Goal: Submit feedback/report problem: Leave review/rating

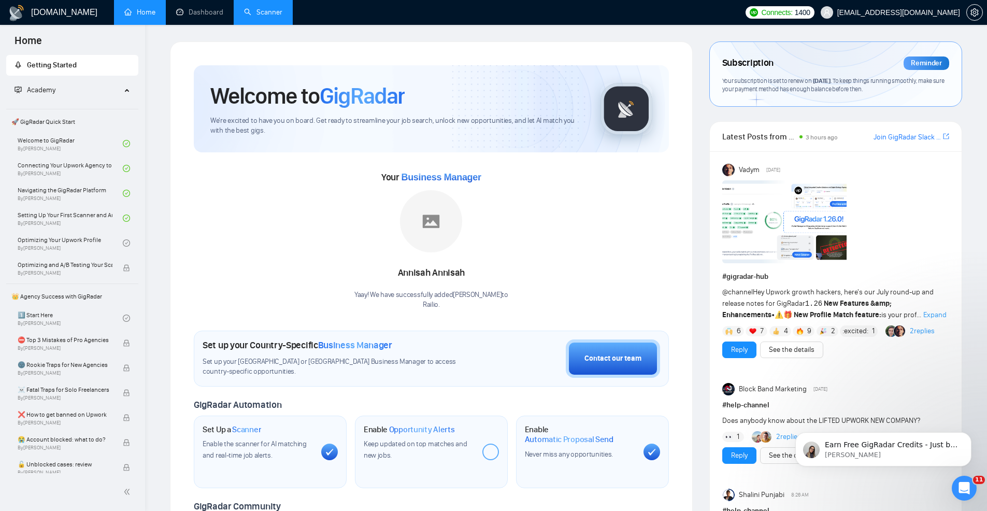
click at [260, 17] on link "Scanner" at bounding box center [263, 12] width 38 height 9
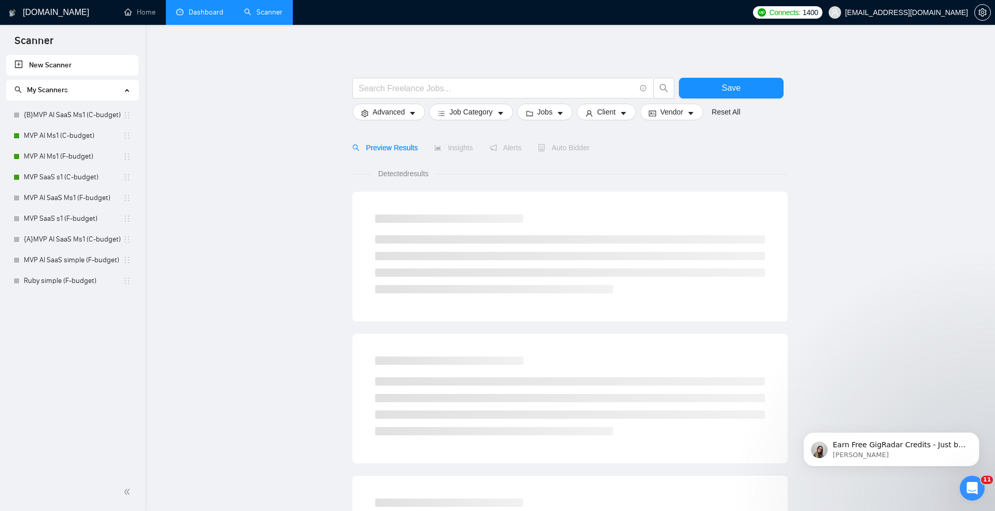
click at [209, 13] on link "Dashboard" at bounding box center [199, 12] width 47 height 9
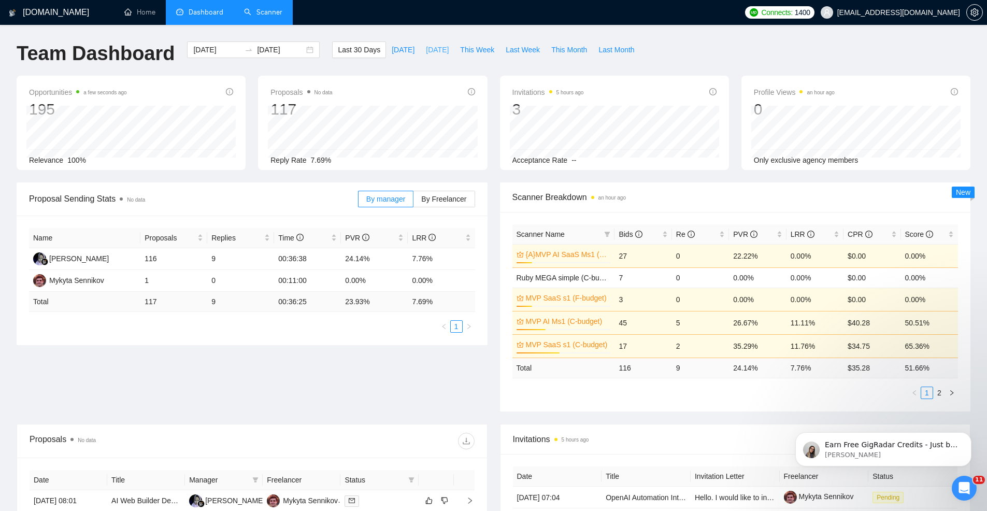
click at [429, 51] on span "[DATE]" at bounding box center [437, 49] width 23 height 11
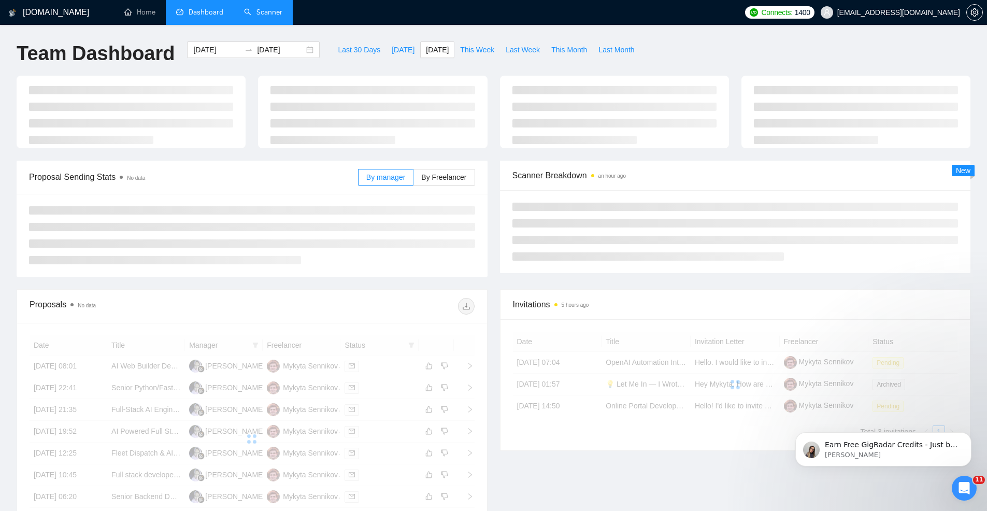
type input "[DATE]"
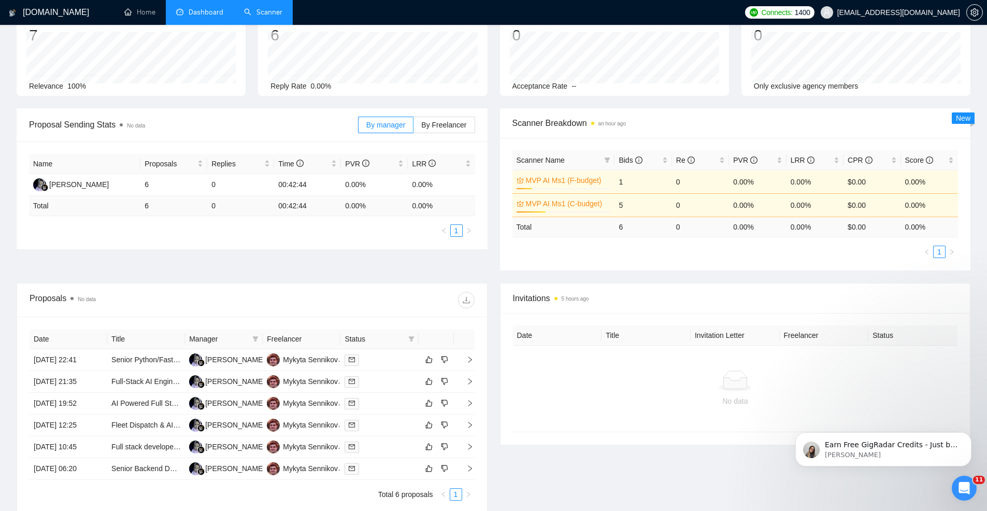
scroll to position [169, 0]
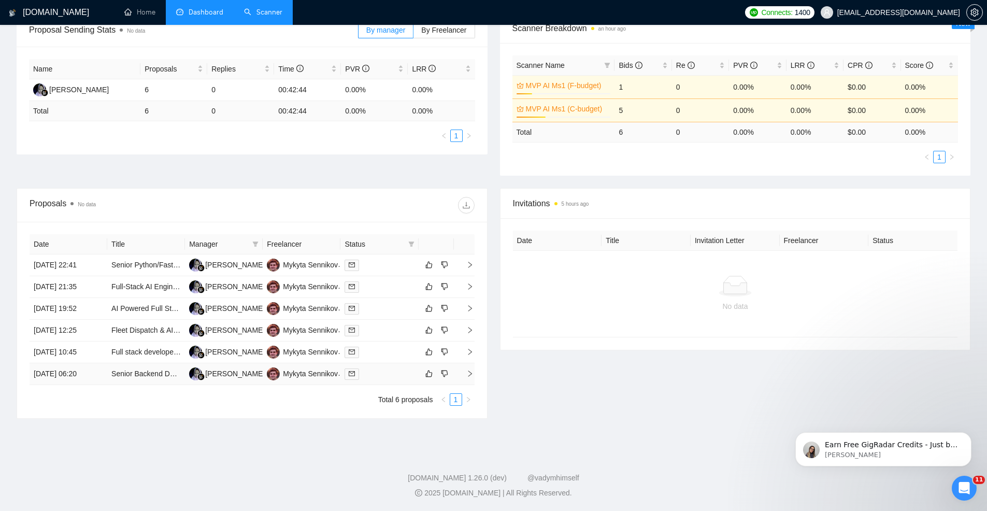
click at [387, 376] on div at bounding box center [379, 374] width 69 height 12
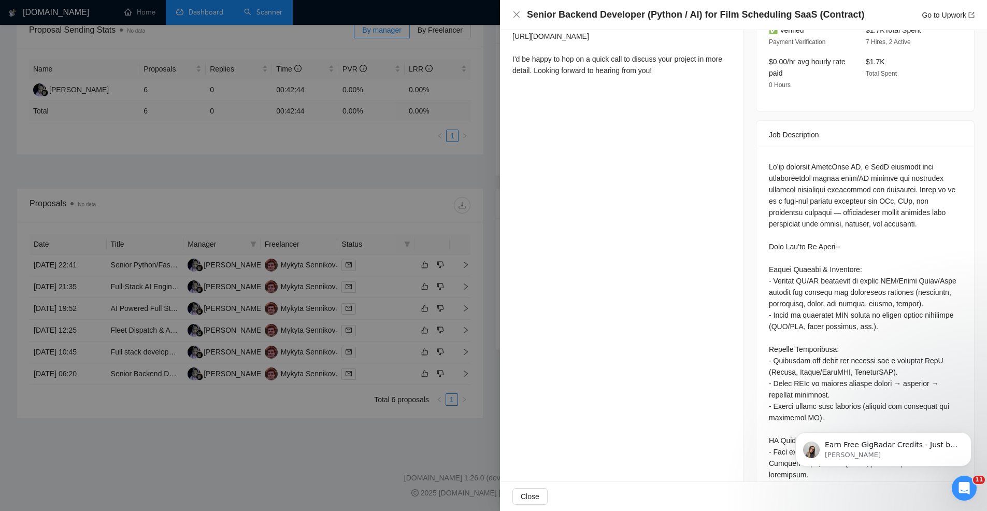
scroll to position [350, 0]
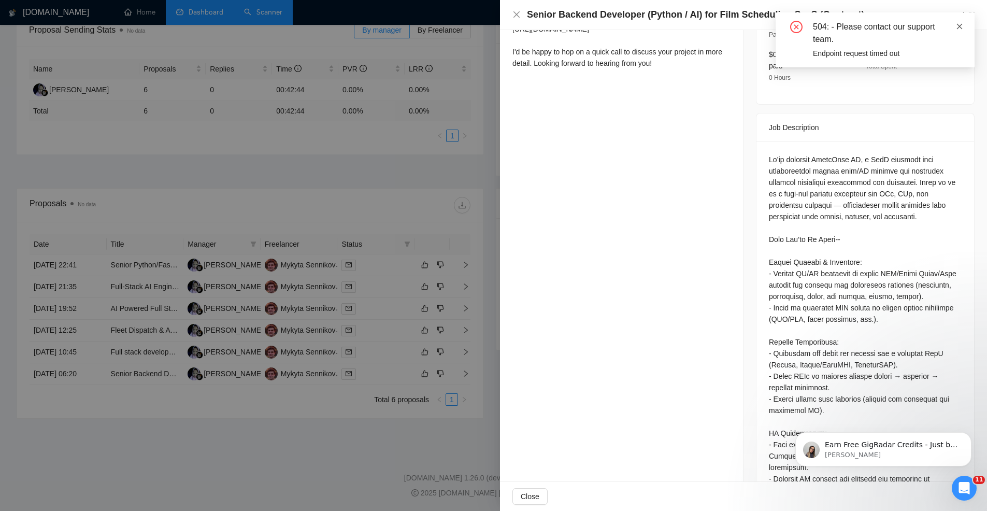
click at [959, 24] on icon "close" at bounding box center [959, 26] width 7 height 7
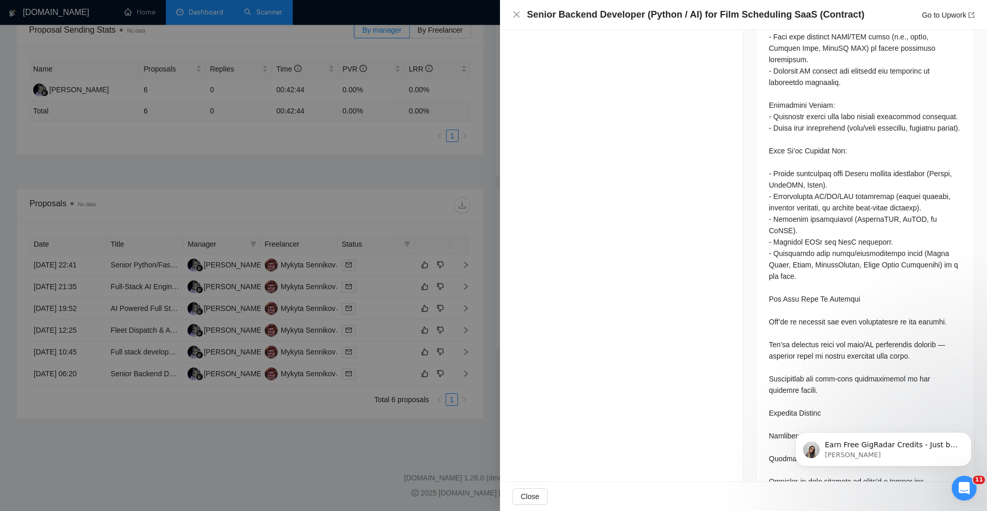
scroll to position [770, 0]
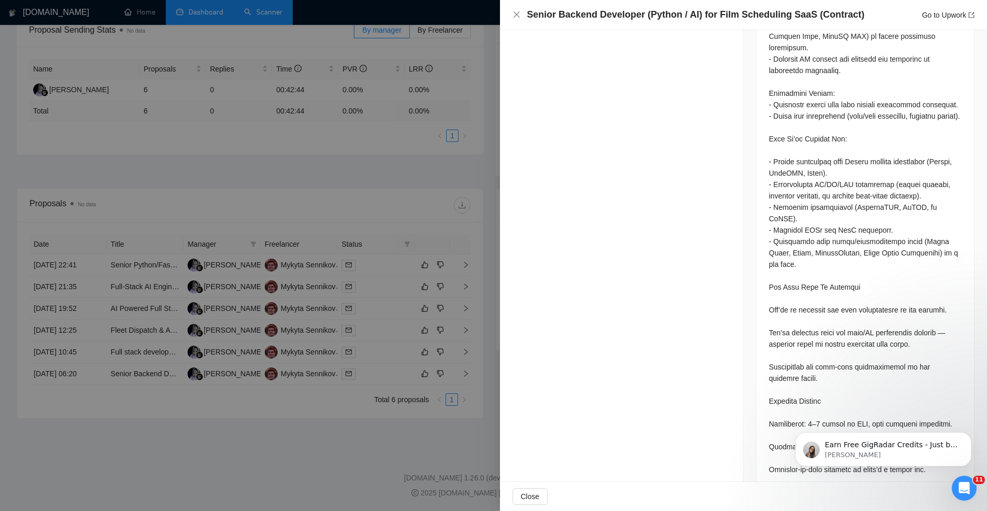
click at [407, 300] on div at bounding box center [493, 255] width 987 height 511
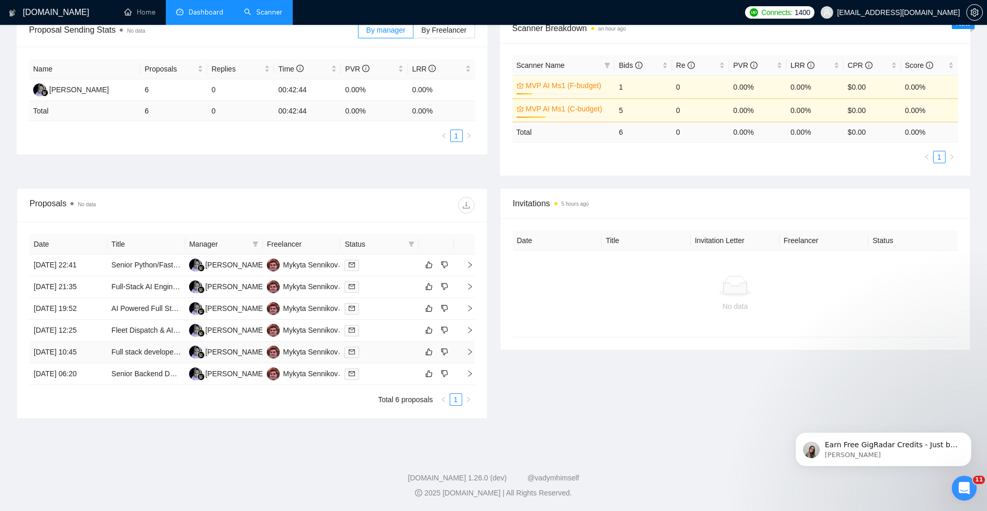
click at [390, 353] on div at bounding box center [379, 352] width 69 height 12
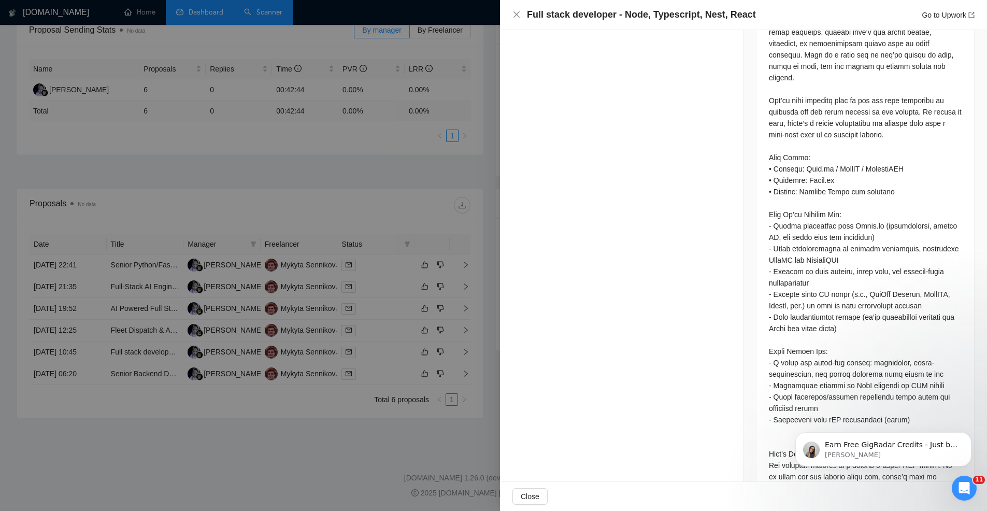
scroll to position [595, 0]
click at [423, 256] on div at bounding box center [493, 255] width 987 height 511
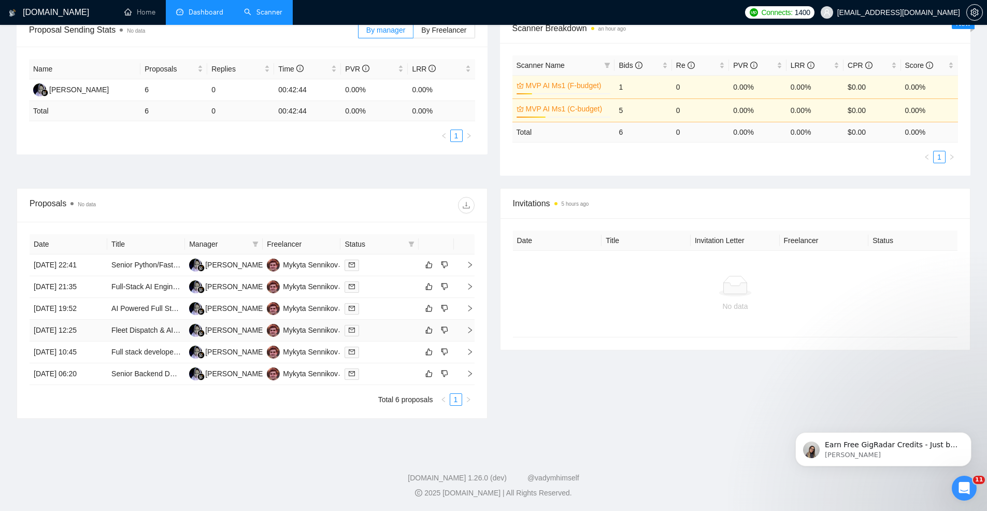
click at [380, 335] on div at bounding box center [379, 330] width 69 height 12
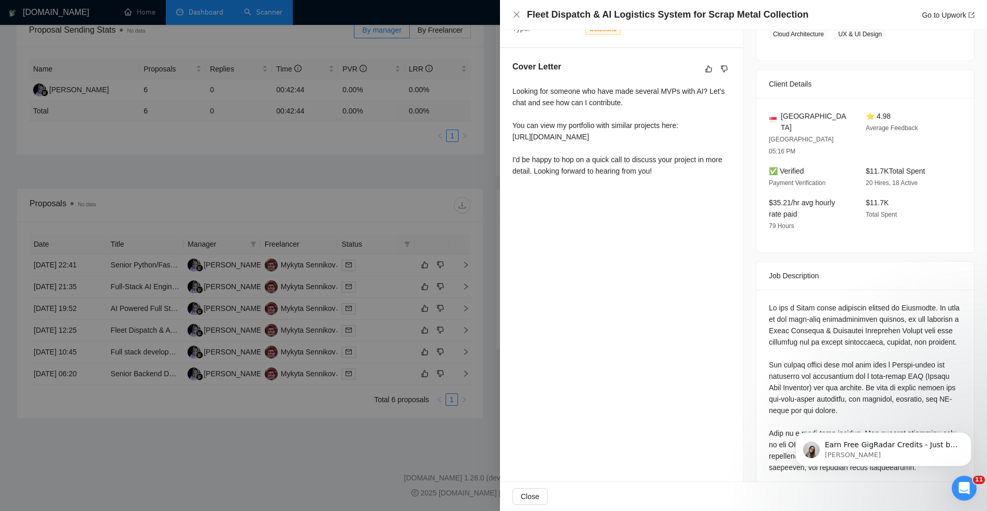
scroll to position [246, 0]
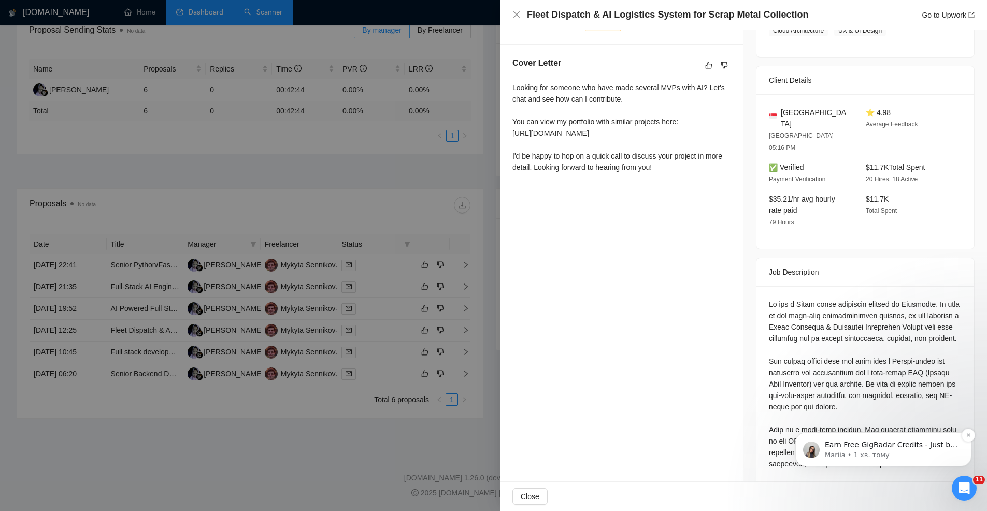
click at [922, 451] on p "Mariia • 1 хв. тому" at bounding box center [892, 454] width 134 height 9
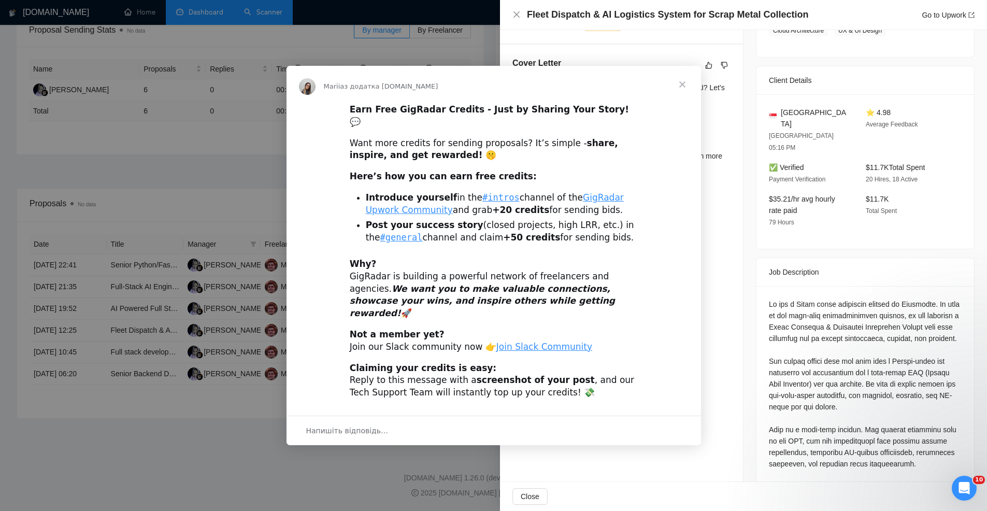
scroll to position [0, 0]
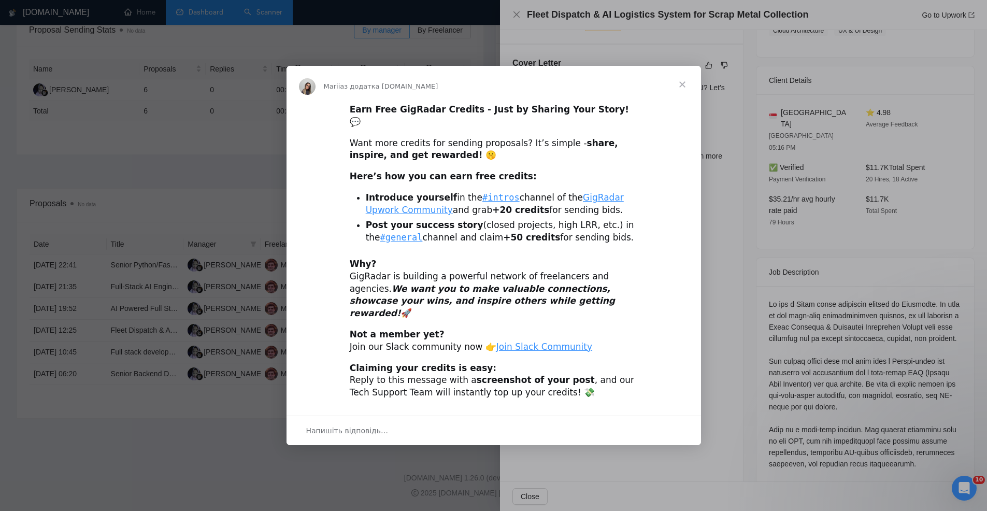
click at [677, 98] on span "Закрити" at bounding box center [682, 84] width 37 height 37
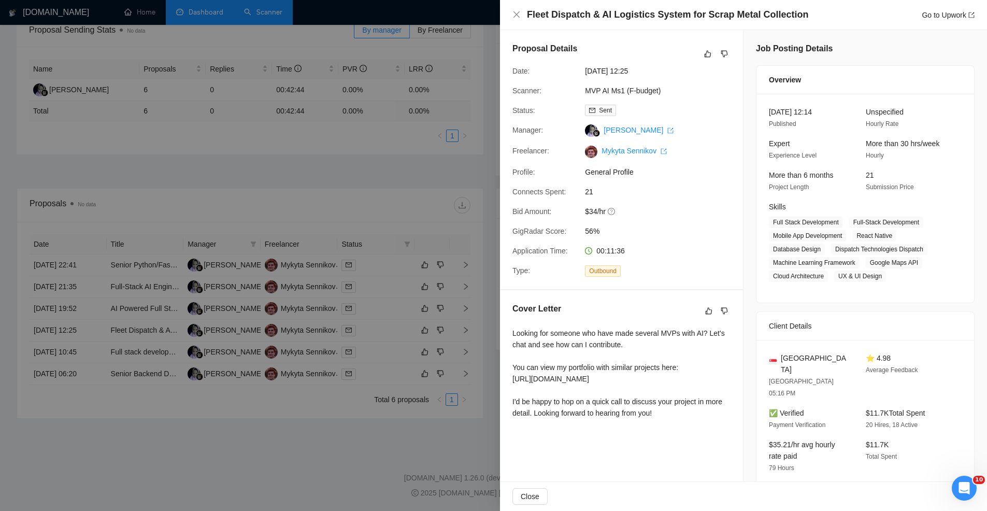
click at [456, 217] on div at bounding box center [493, 255] width 987 height 511
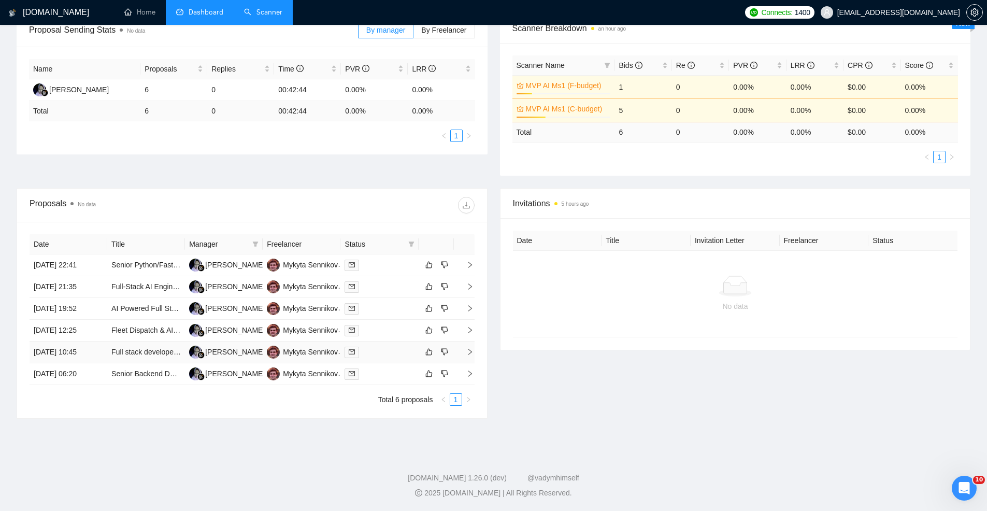
click at [381, 349] on div at bounding box center [379, 352] width 69 height 12
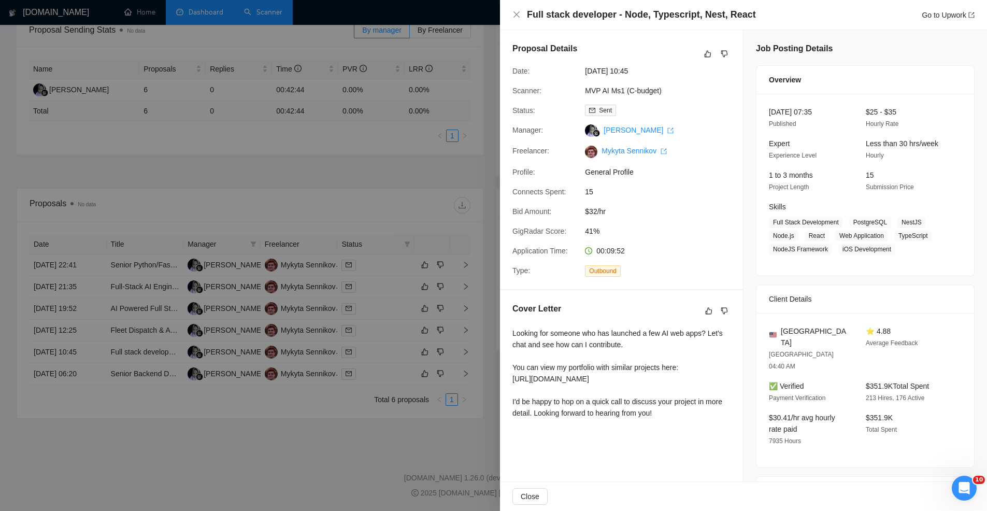
click at [385, 280] on div at bounding box center [493, 255] width 987 height 511
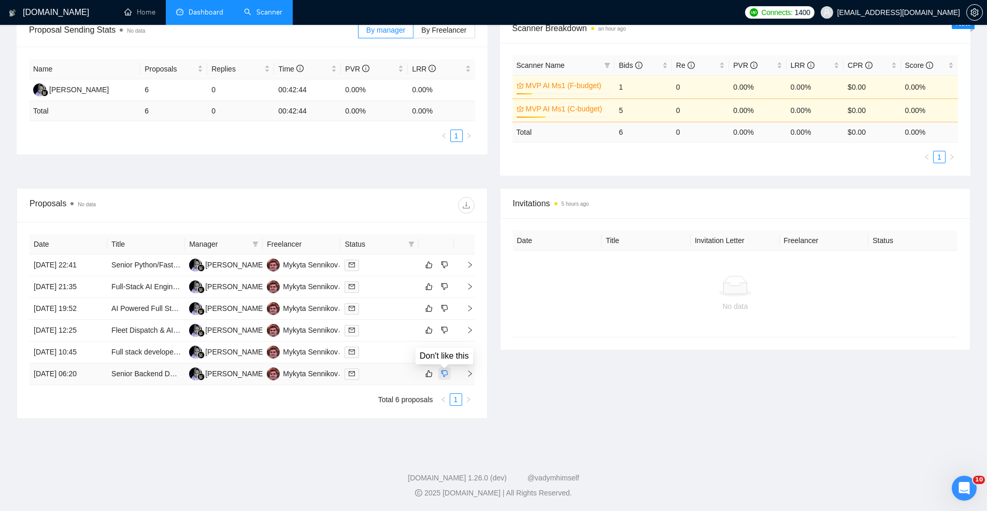
click at [441, 373] on icon "dislike" at bounding box center [444, 374] width 7 height 8
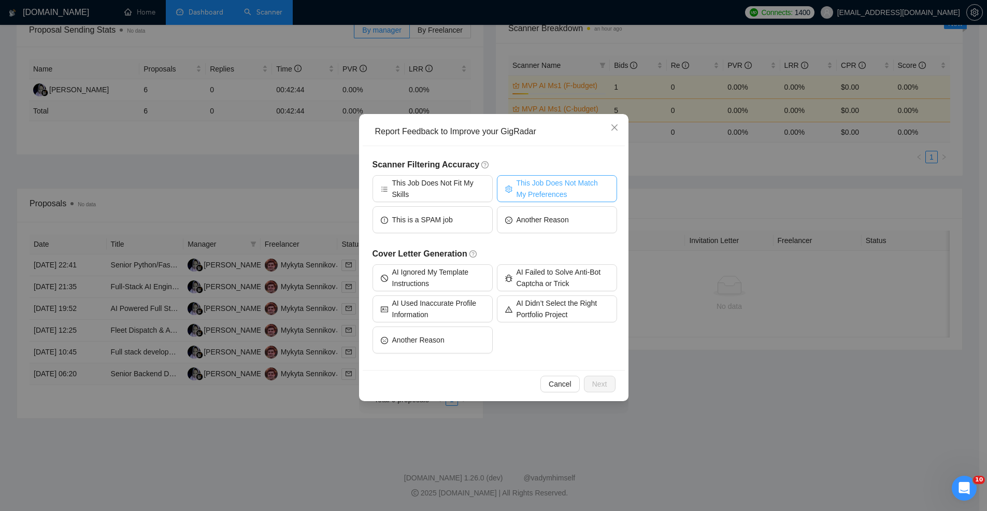
click at [532, 189] on span "This Job Does Not Match My Preferences" at bounding box center [563, 188] width 92 height 23
click at [600, 383] on span "Next" at bounding box center [599, 383] width 15 height 11
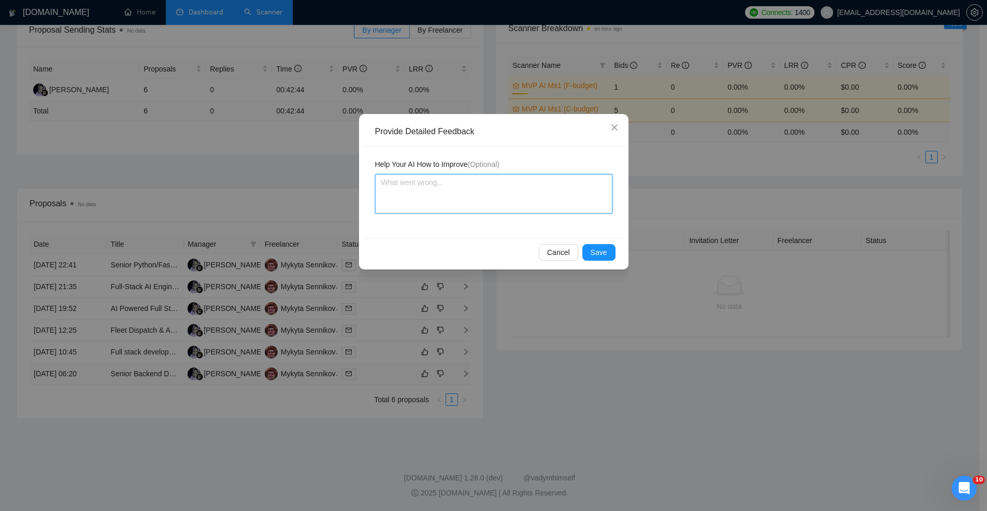
click at [464, 192] on textarea at bounding box center [493, 193] width 237 height 39
type textarea "T"
type textarea "Th"
type textarea "The"
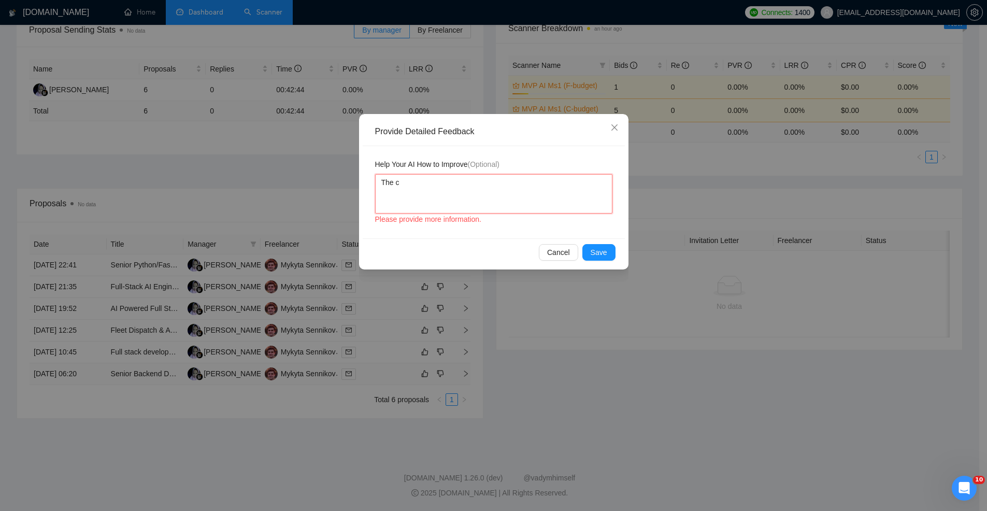
type textarea "The cl"
type textarea "The cli"
type textarea "The clie"
type textarea "The clien"
type textarea "The client"
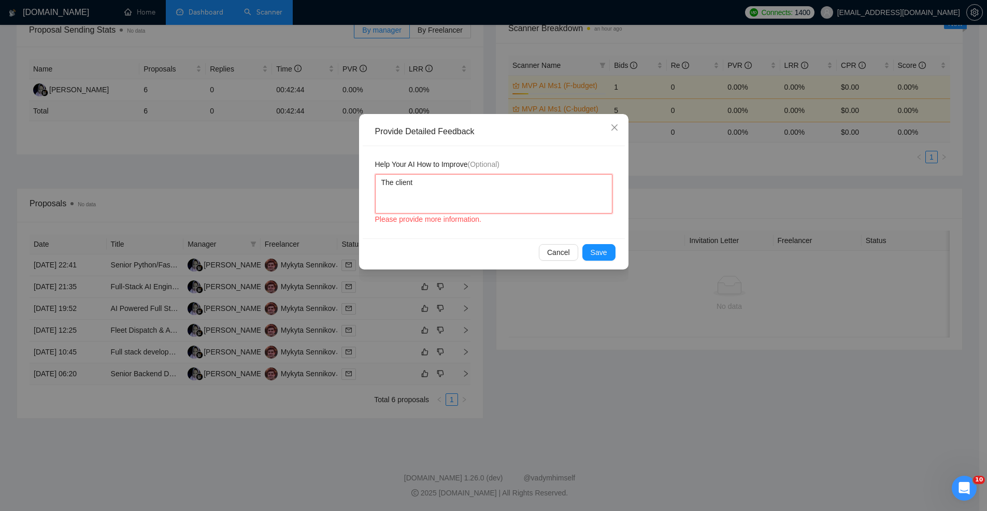
type textarea "The client"
type textarea "The client i"
type textarea "The client is"
type textarea "The client is l"
type textarea "The client is lo"
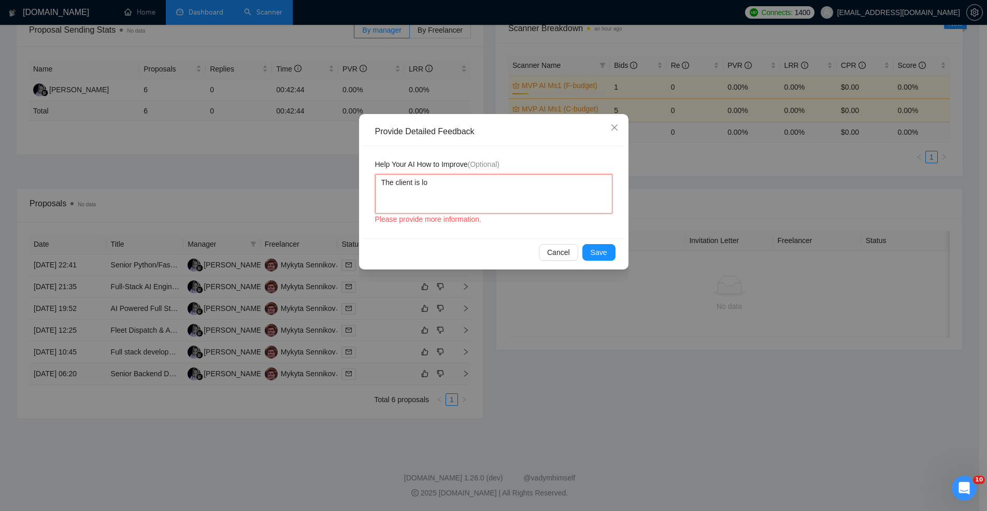
type textarea "The client is loo"
type textarea "The client is look"
type textarea "The client is looki"
type textarea "The client is lookin"
type textarea "The client is looking"
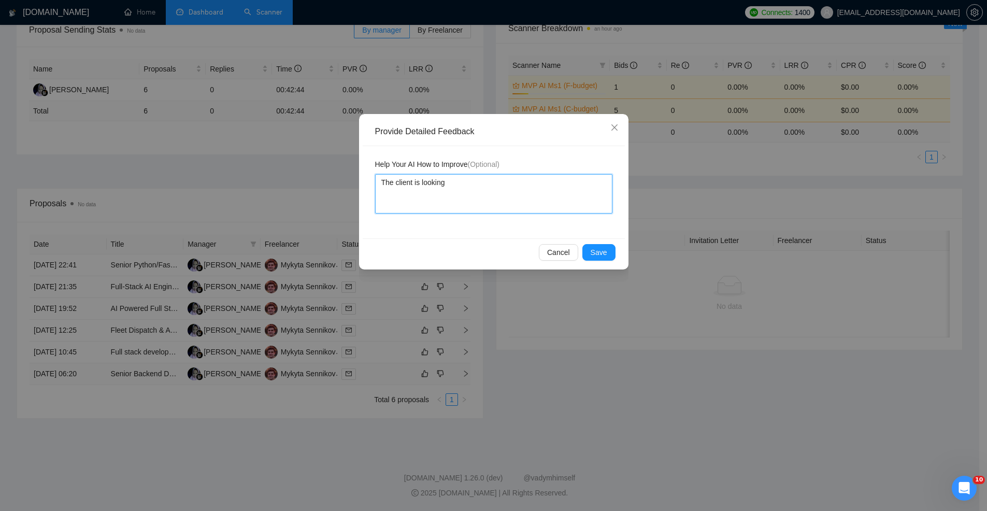
type textarea "The client is looking"
type textarea "The client is looking f"
type textarea "The client is looking fo"
type textarea "The client is looking for"
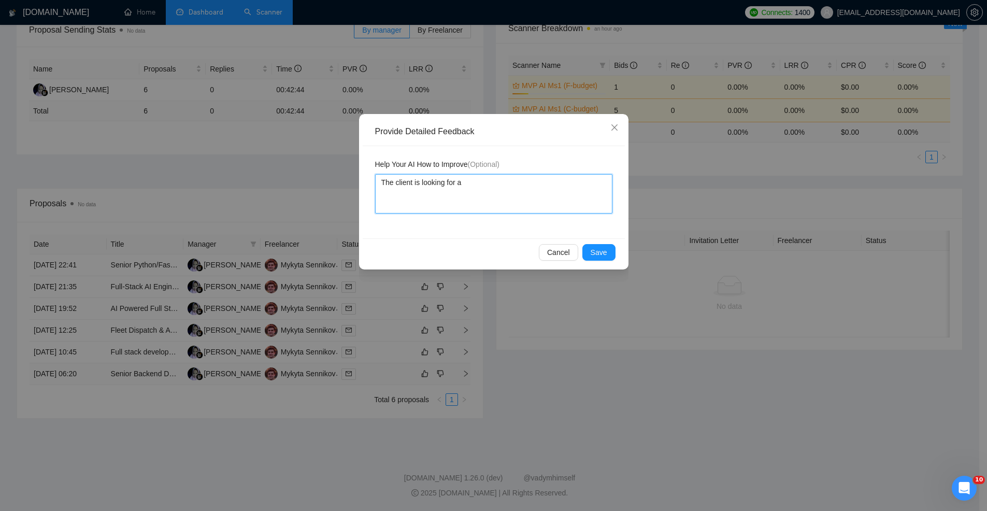
type textarea "The client is looking for a"
type textarea "The client is looking for an"
type textarea "The client is looking for an o"
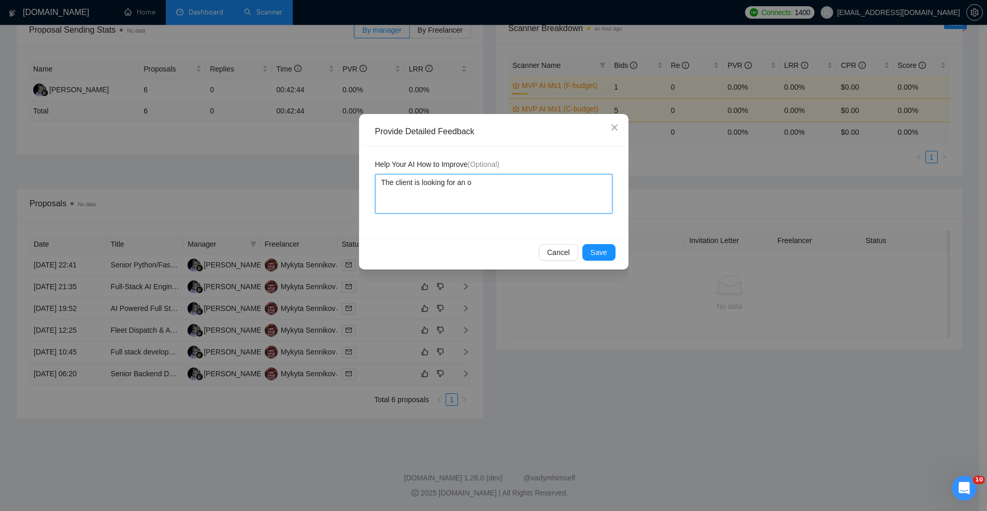
type textarea "The client is looking for an on"
type textarea "The client is looking for an on-"
type textarea "The client is looking for an on-s"
type textarea "The client is looking for an on-si"
type textarea "The client is looking for an on-site"
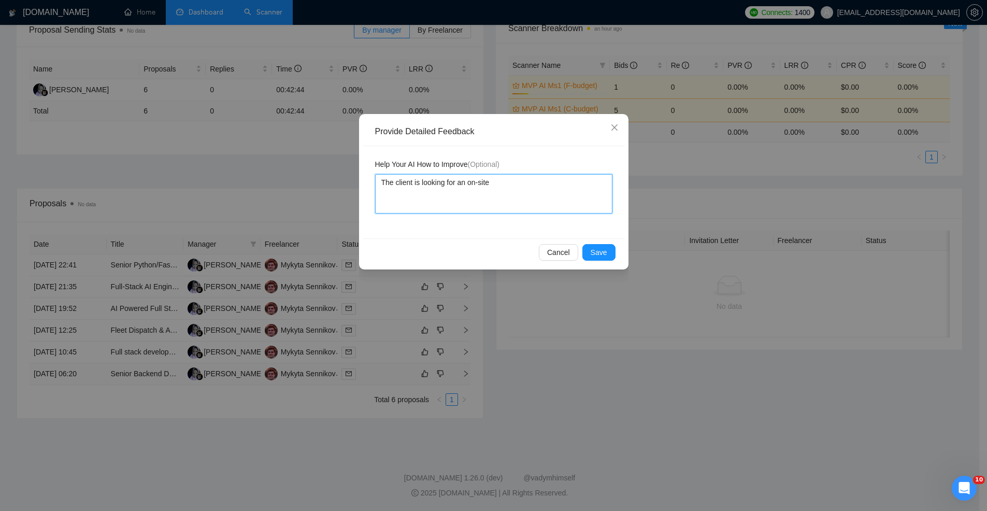
type textarea "The client is looking for an on-site"
type textarea "The client is looking for an on-site d"
type textarea "The client is looking for an on-site de"
type textarea "The client is looking for i"
type textarea "The client is looking for in"
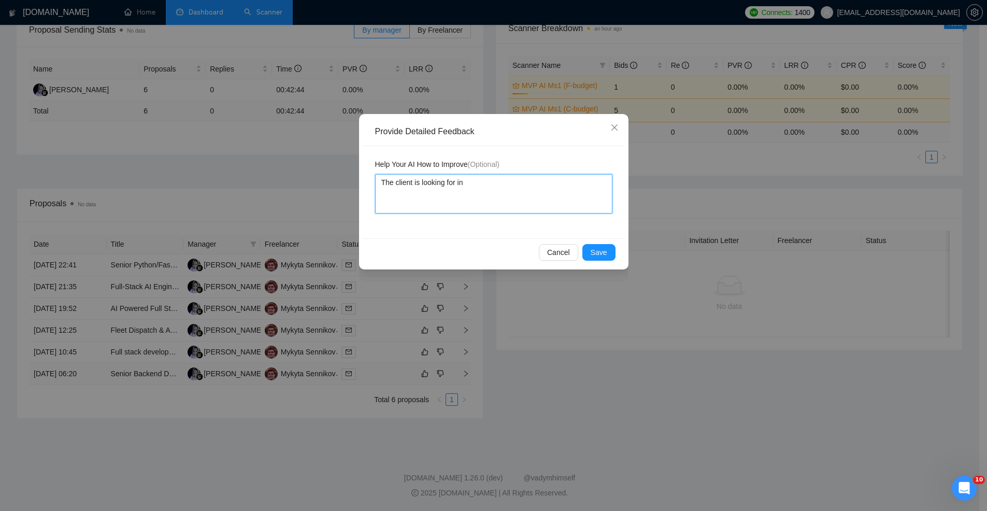
type textarea "The client is looking for in"
type textarea "The client is looking for in h"
type textarea "The client is looking for in ho"
type textarea "The client is looking for in hou"
type textarea "The client is looking for in hous"
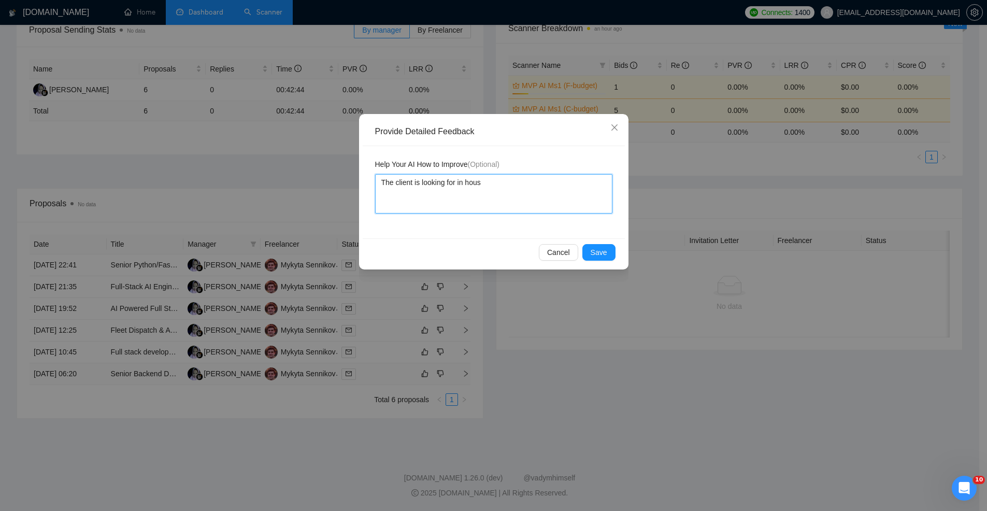
type textarea "The client is looking for in house"
type textarea "The client is looking for in house d"
type textarea "The client is looking for in house de"
type textarea "The client is looking for in house dev"
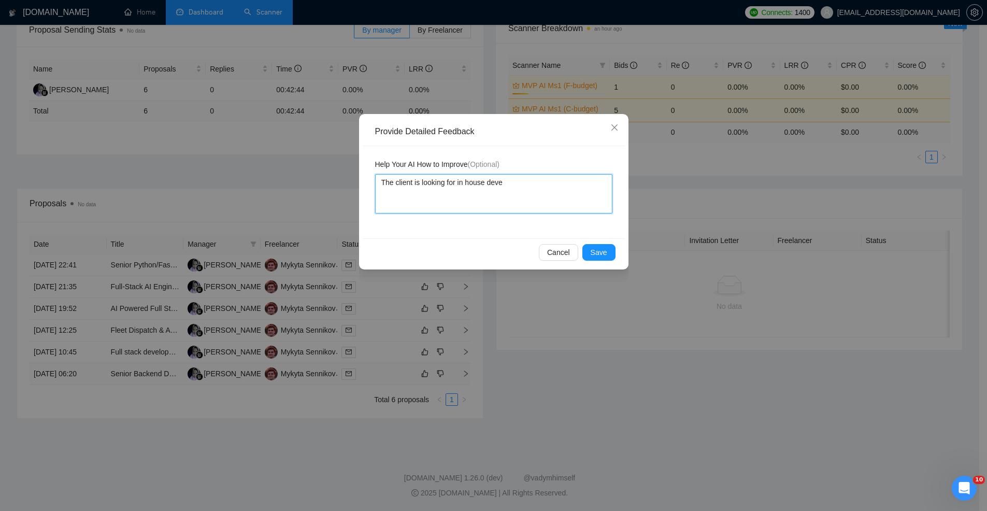
type textarea "The client is looking for in house devel"
type textarea "The client is looking for in house develo"
type textarea "The client is looking for in house develop"
type textarea "The client is looking for in house develope"
type textarea "The client is looking for in house developer"
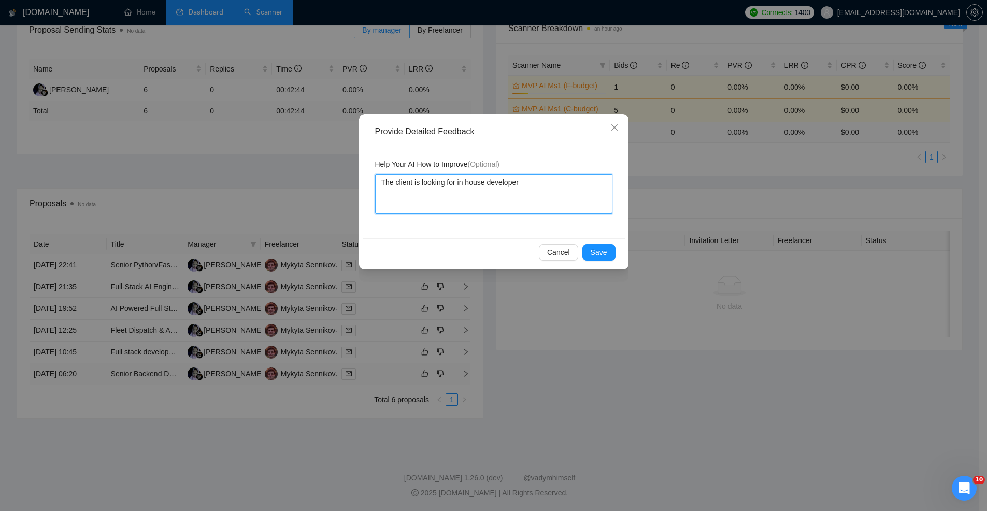
type textarea "The client is looking for in house developer."
type textarea "The client is looking for in house developer. T"
type textarea "The client is looking for in house developer. Thi"
type textarea "The client is looking for in house developer. This"
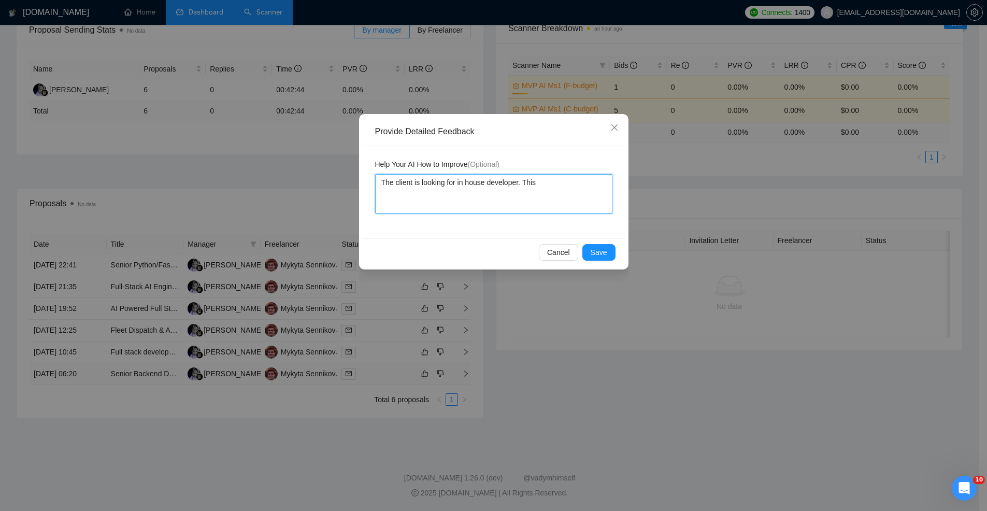
type textarea "The client is looking for in house developer. This"
type textarea "The client is looking for in house developer. This i"
type textarea "The client is looking for in house developer. This is"
type textarea "The client is looking for in house developer. This is n"
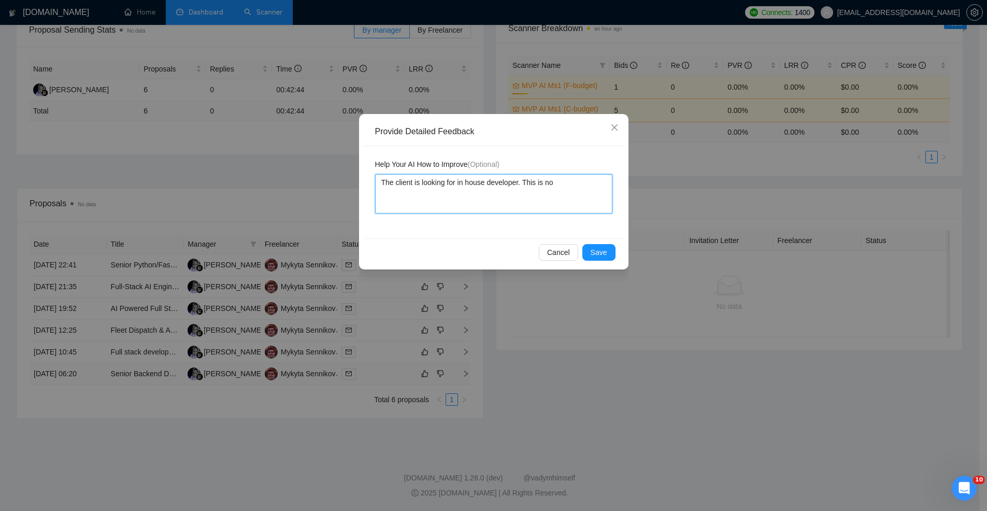
type textarea "The client is looking for in house developer. This is not"
type textarea "The client is looking for in house developer. This is not m"
type textarea "The client is looking for in house developer. This is not my"
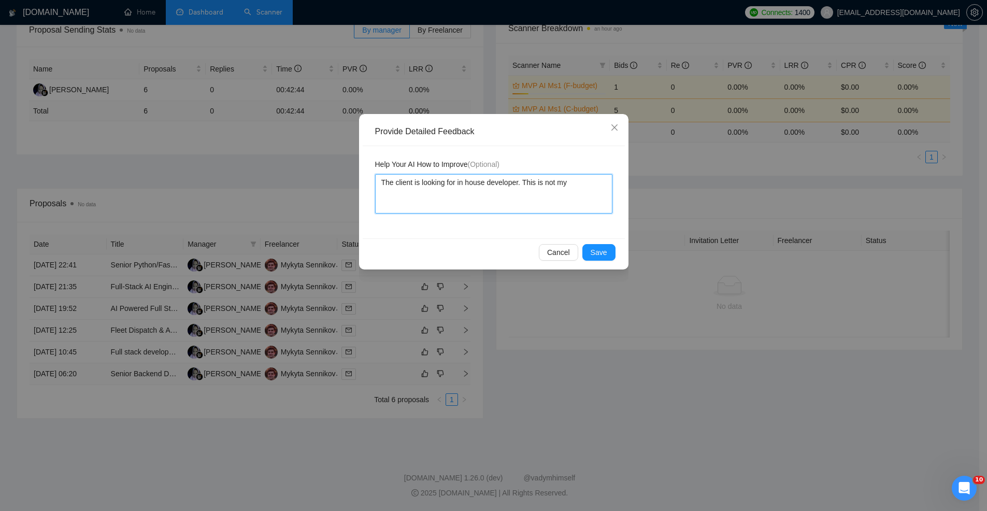
type textarea "The client is looking for in house developer. This is not my t"
type textarea "The client is looking for in house developer. This is not my ty"
type textarea "The client is looking for in house developer. This is not my typ"
type textarea "The client is looking for in house developer. This is not my type"
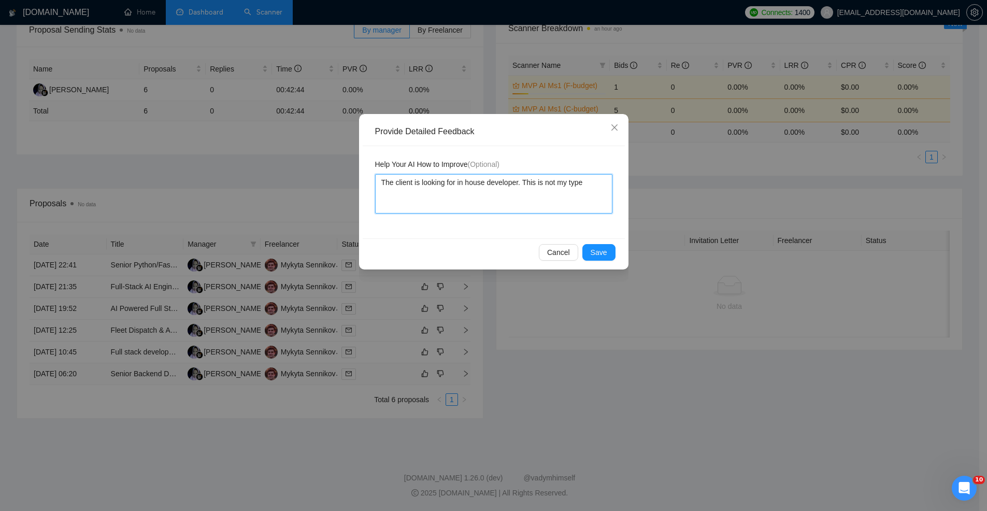
type textarea "The client is looking for in house developer. This is not my type o"
type textarea "The client is looking for in house developer. This is not my type of"
type textarea "The client is looking for in house developer. This is not my type of c"
type textarea "The client is looking for in house developer. This is not my type of cl"
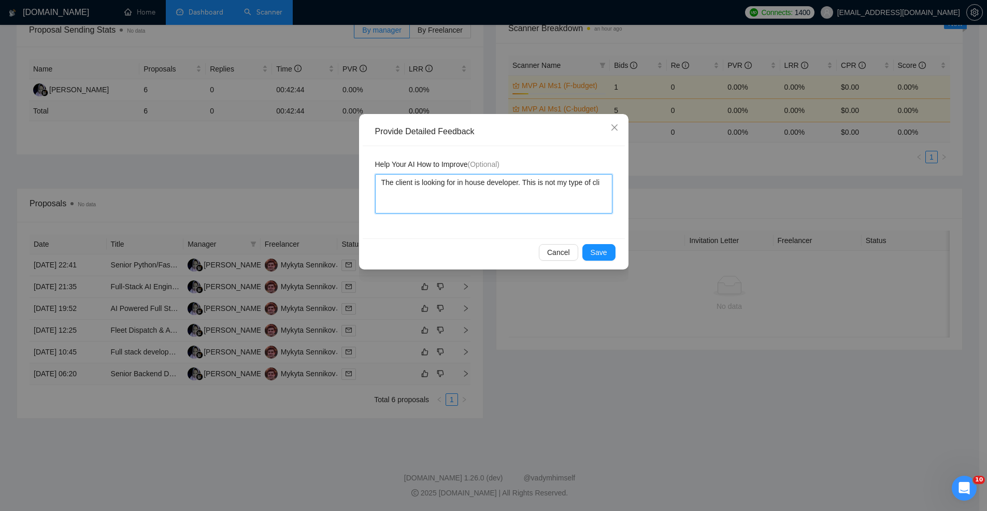
type textarea "The client is looking for in house developer. This is not my type of clie"
type textarea "The client is looking for in house developer. This is not my type of clien"
type textarea "The client is looking for in house developer. This is not my type of client"
type textarea "The client is looking for in house developer. This is not my type of client."
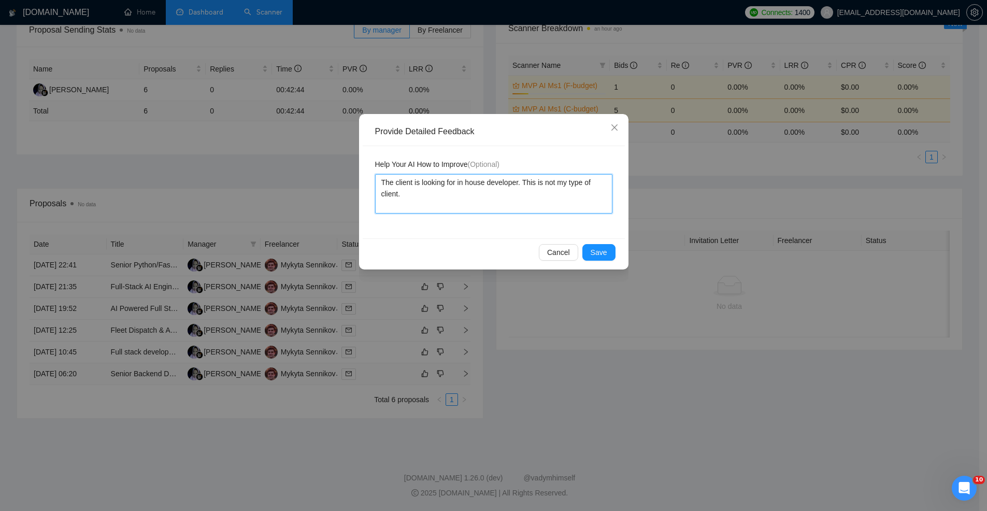
type textarea "The client is looking for in house developer. This is not my type of client. I"
type textarea "The client is looking for in house developer. This is not my type of client. I a"
type textarea "The client is looking for in house developer. This is not my type of client. I …"
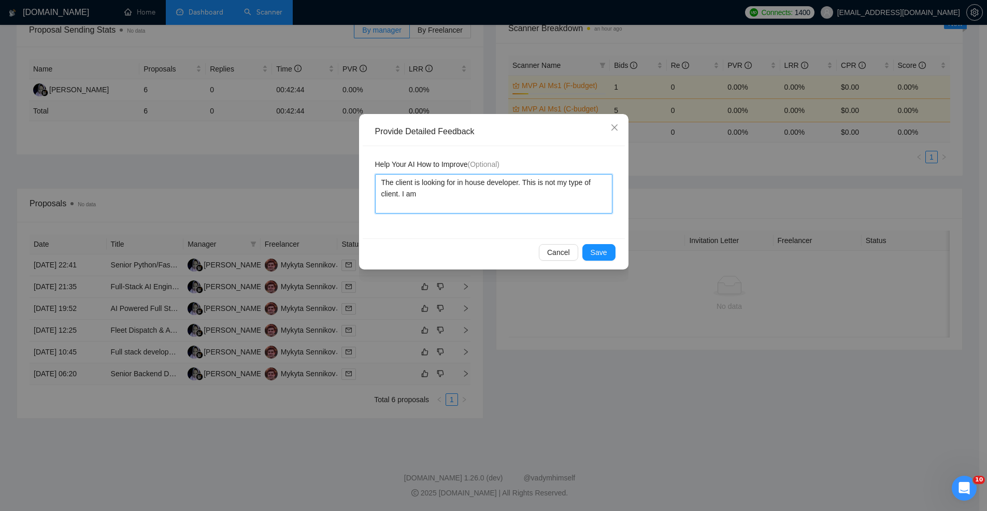
type textarea "The client is looking for in house developer. This is not my type of client. I …"
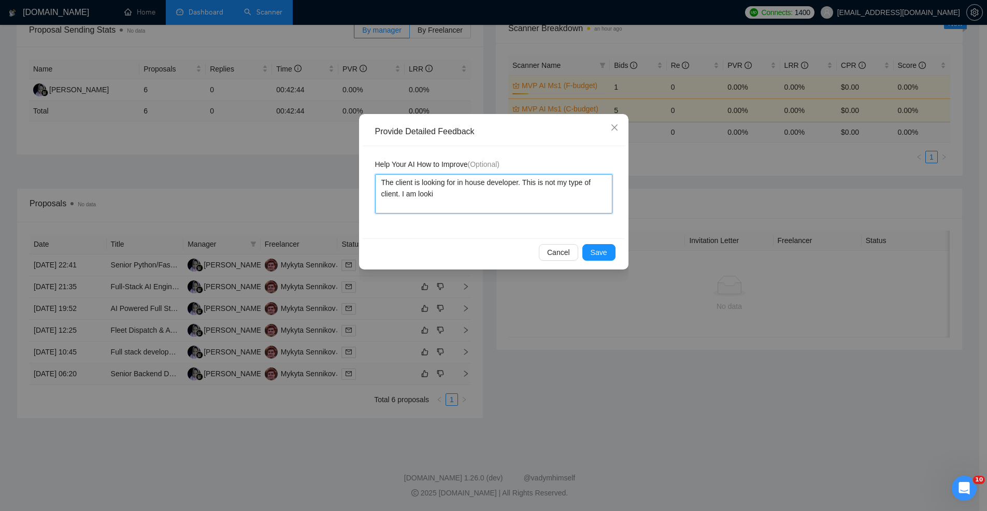
type textarea "The client is looking for in house developer. This is not my type of client. I …"
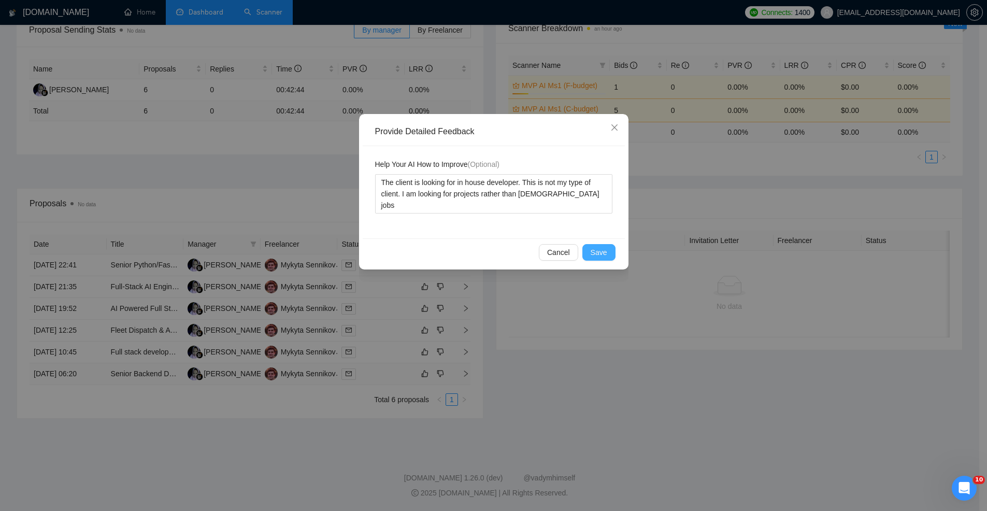
click at [613, 257] on button "Save" at bounding box center [599, 252] width 33 height 17
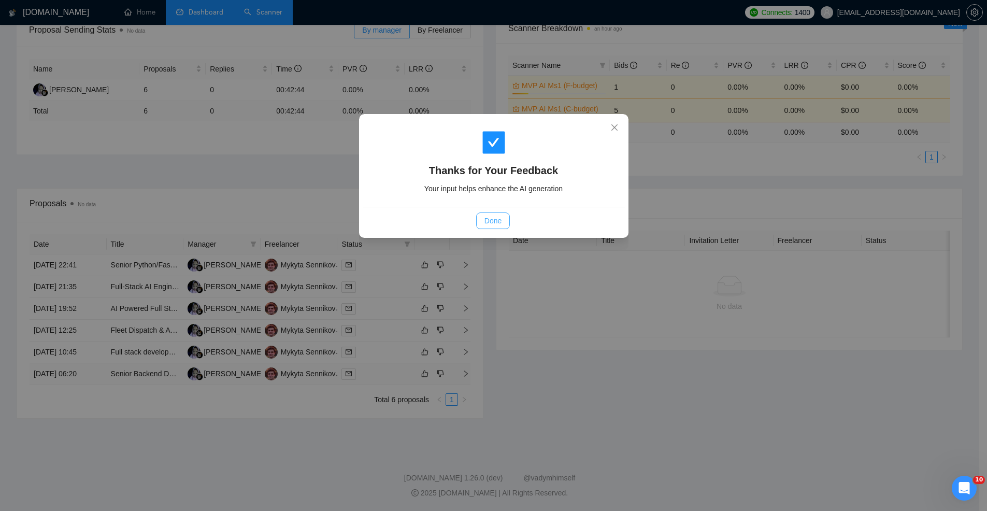
click at [492, 218] on span "Done" at bounding box center [493, 220] width 17 height 11
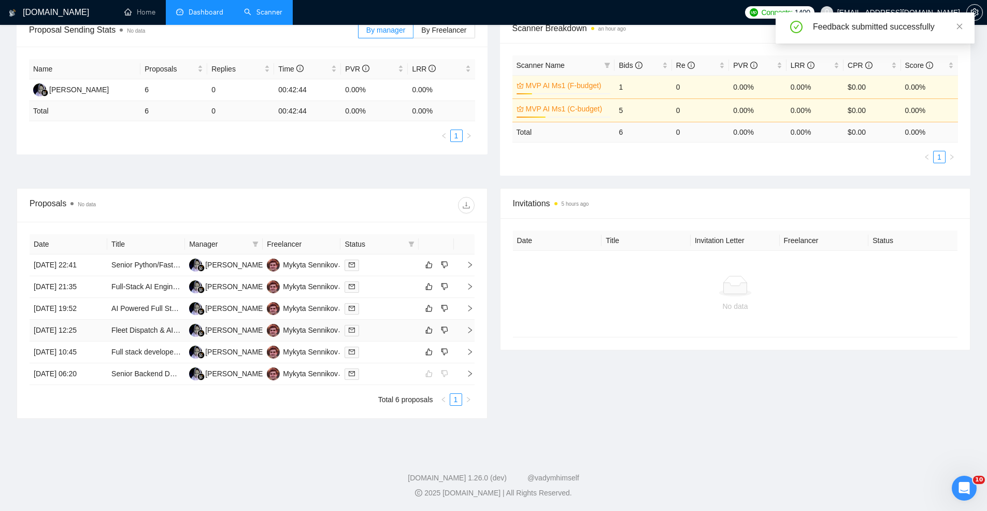
click at [378, 332] on div at bounding box center [379, 330] width 69 height 12
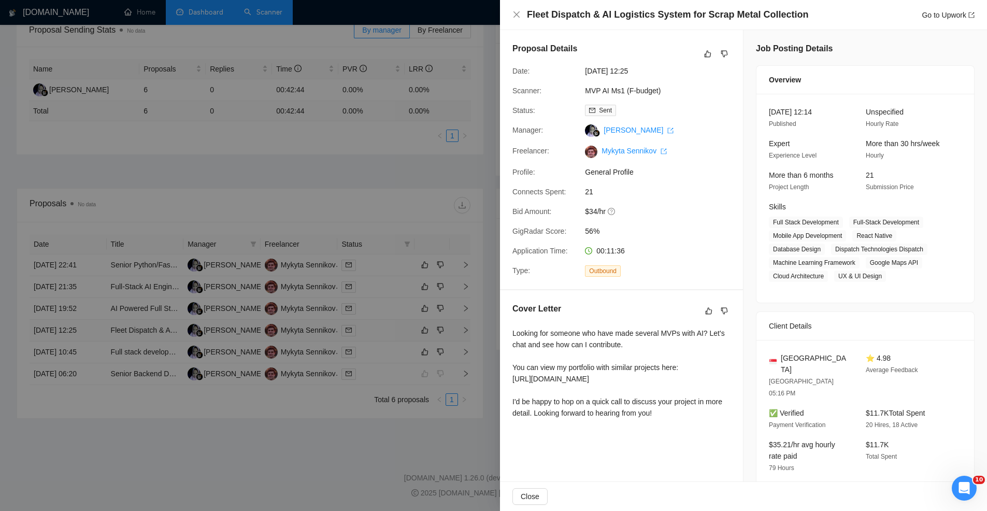
click at [378, 332] on div at bounding box center [493, 255] width 987 height 511
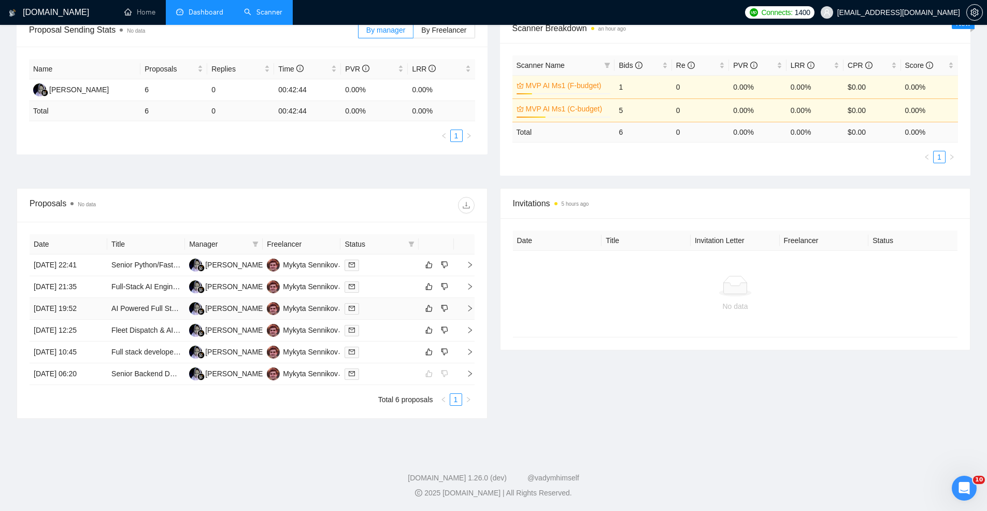
click at [377, 309] on div at bounding box center [379, 309] width 69 height 12
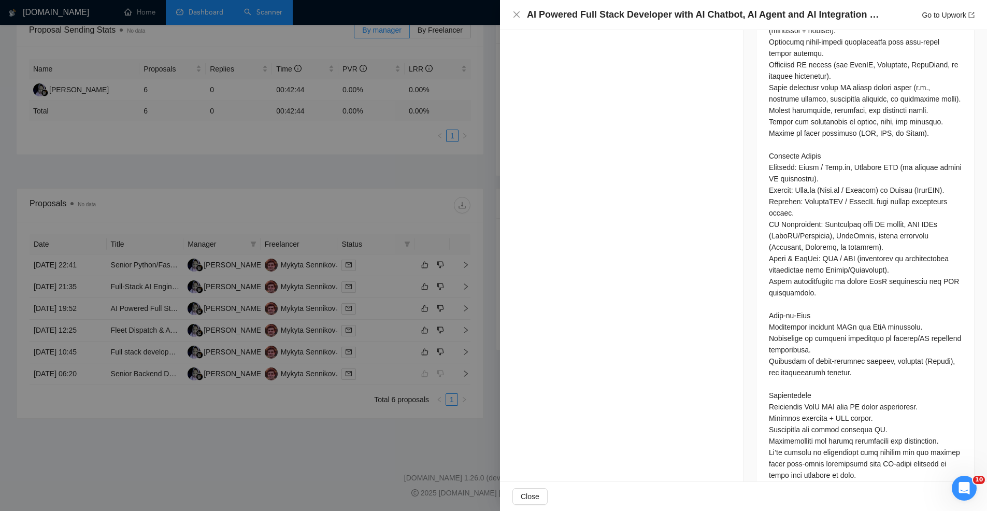
scroll to position [671, 0]
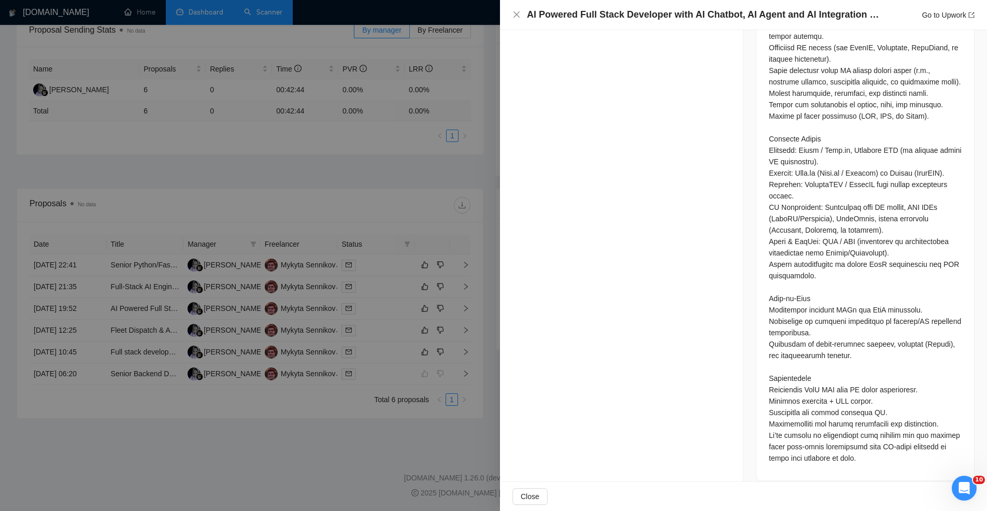
click at [471, 271] on div at bounding box center [493, 255] width 987 height 511
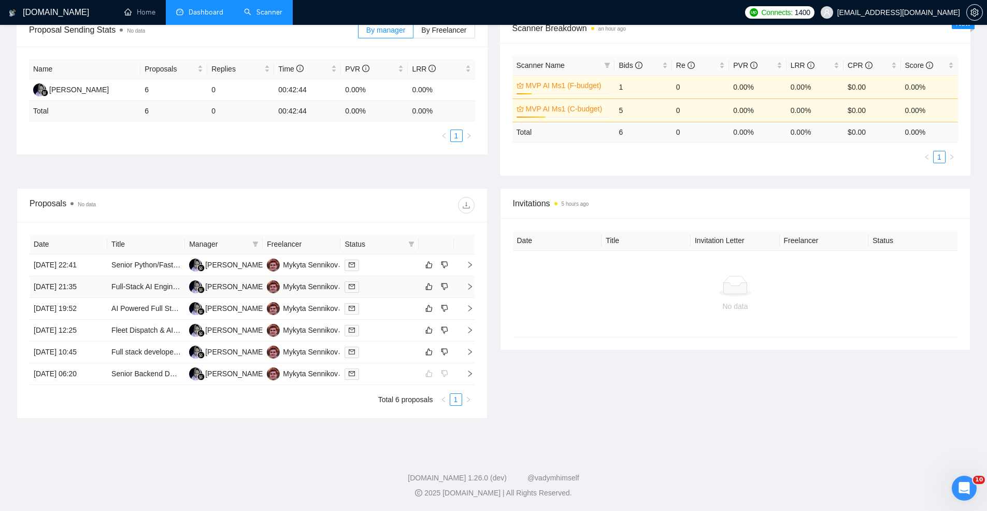
click at [382, 289] on div at bounding box center [379, 287] width 69 height 12
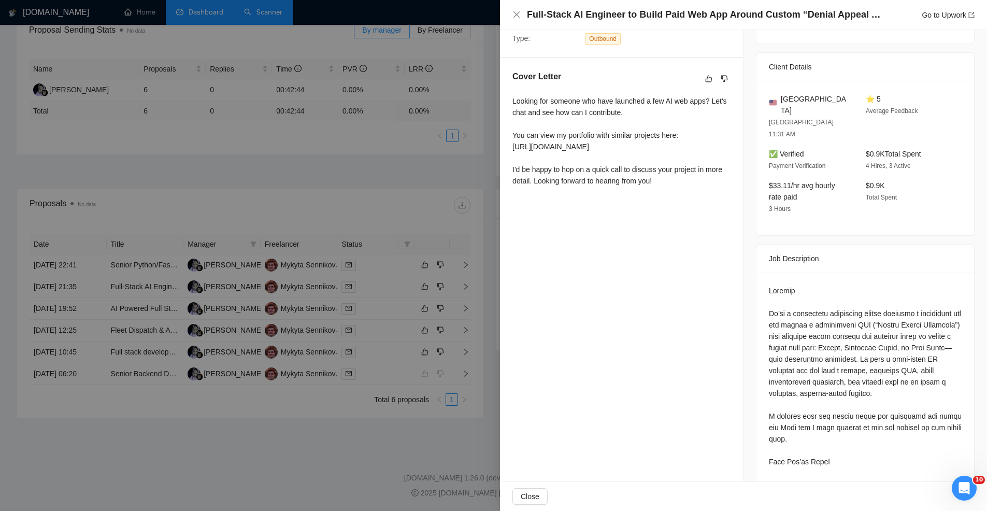
scroll to position [0, 0]
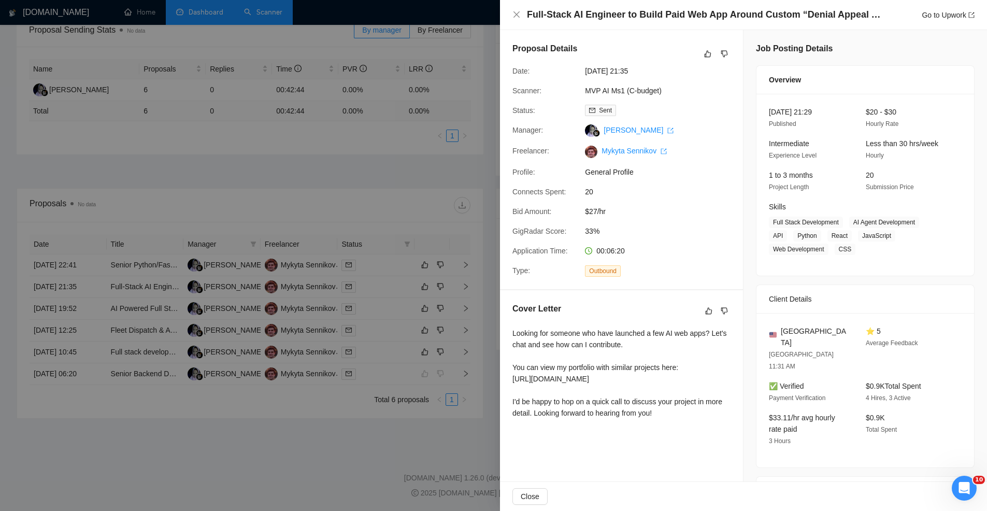
click at [419, 259] on div at bounding box center [493, 255] width 987 height 511
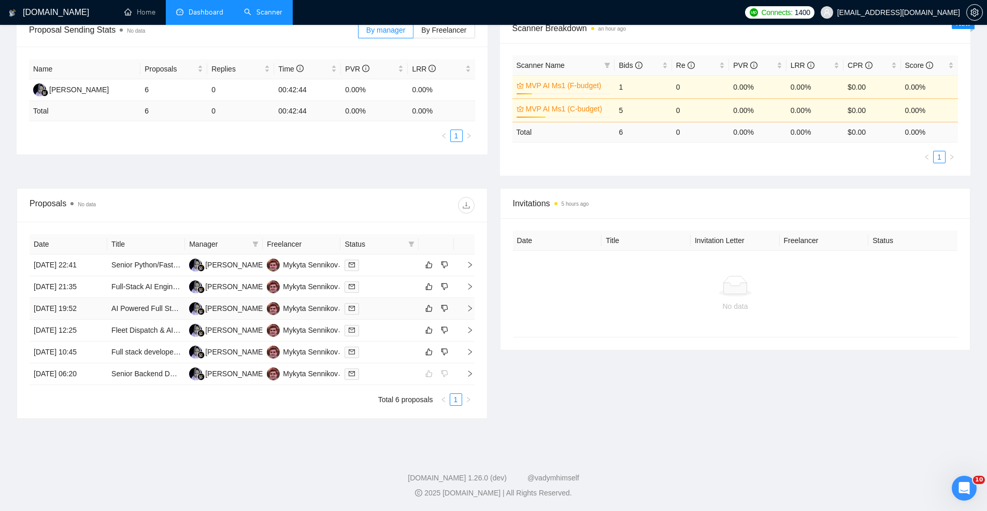
click at [372, 311] on div at bounding box center [379, 309] width 69 height 12
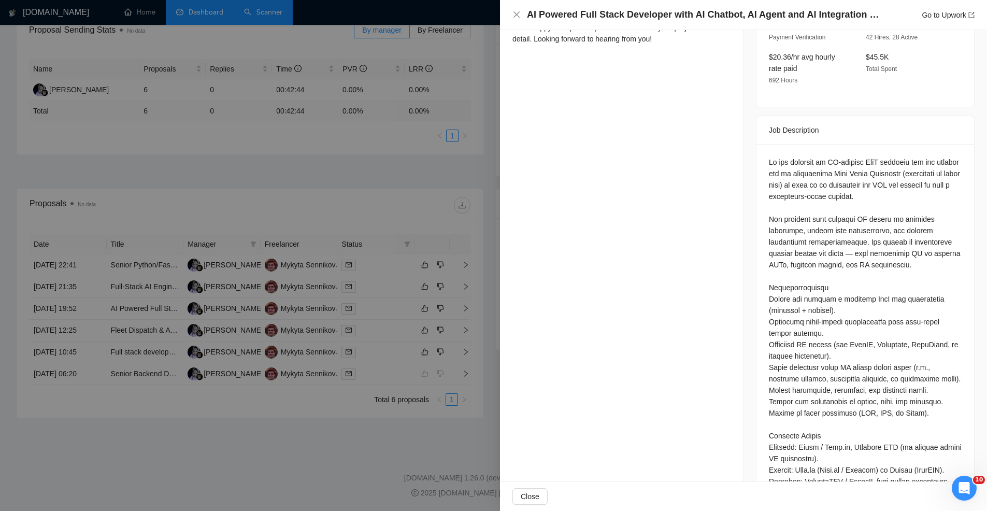
scroll to position [371, 0]
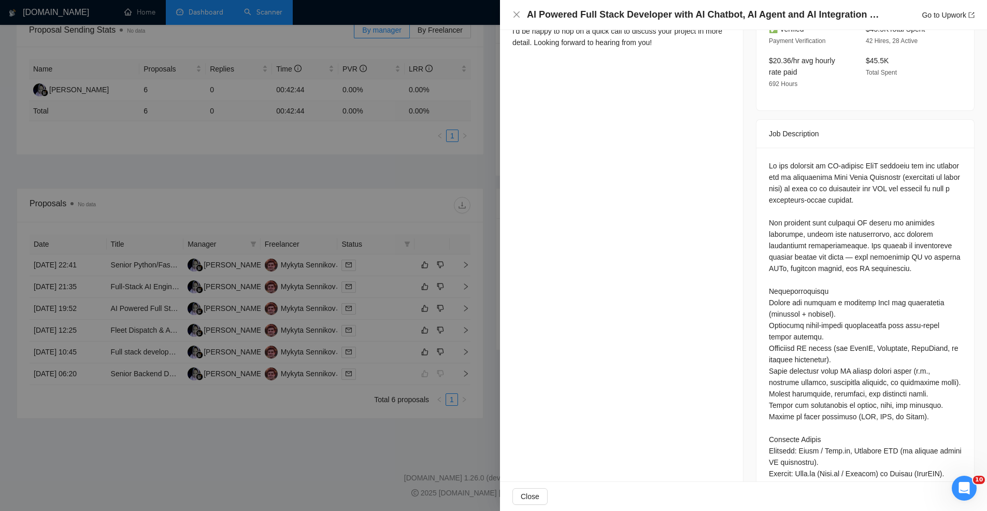
click at [300, 202] on div at bounding box center [493, 255] width 987 height 511
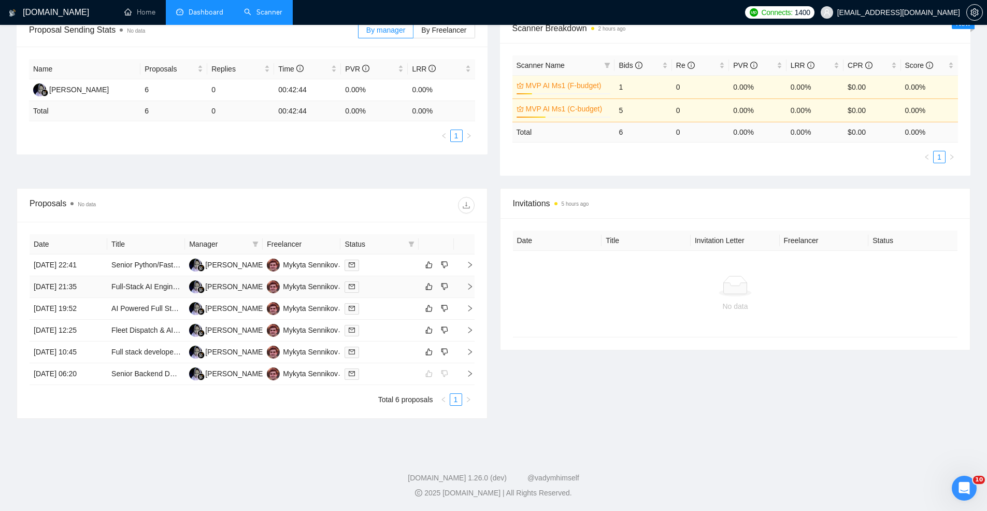
click at [393, 292] on div at bounding box center [379, 287] width 69 height 12
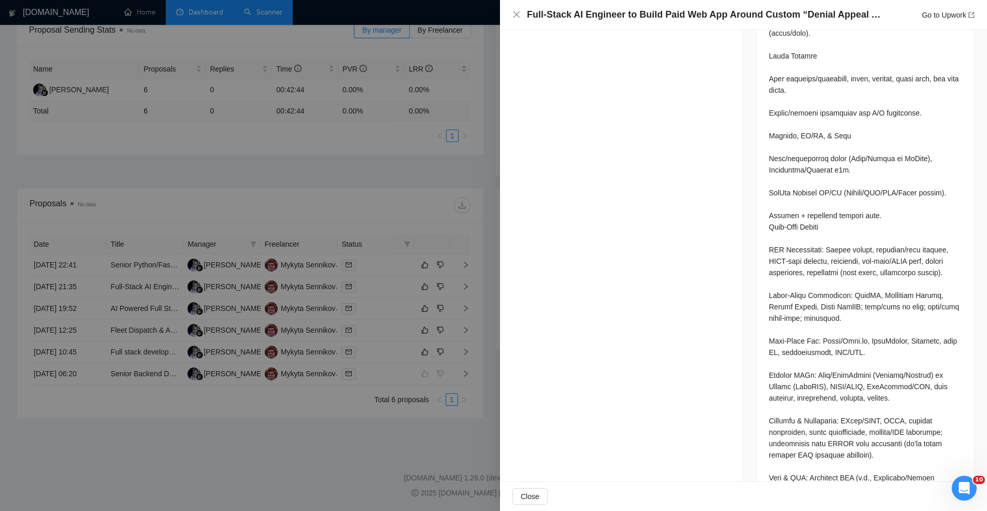
scroll to position [1513, 0]
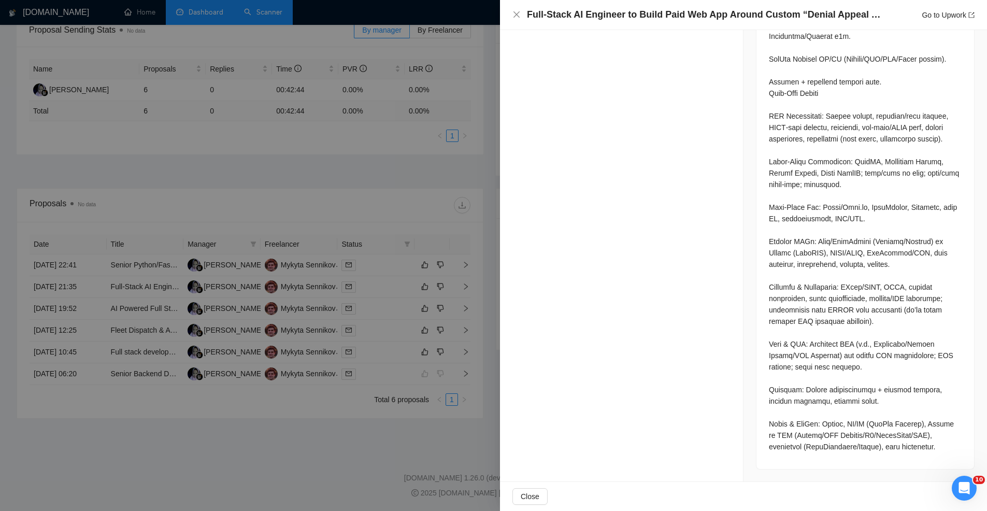
click at [465, 274] on div at bounding box center [493, 255] width 987 height 511
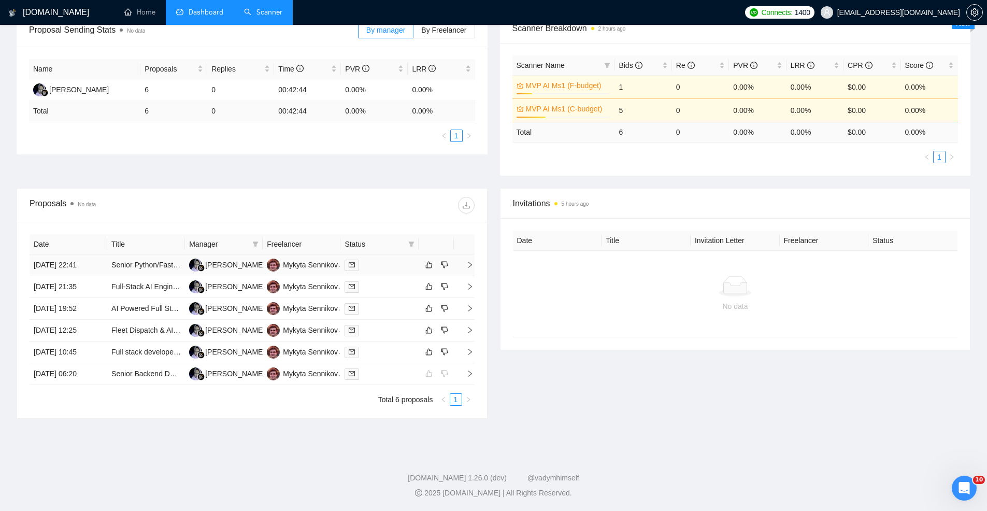
click at [391, 265] on div at bounding box center [379, 265] width 69 height 12
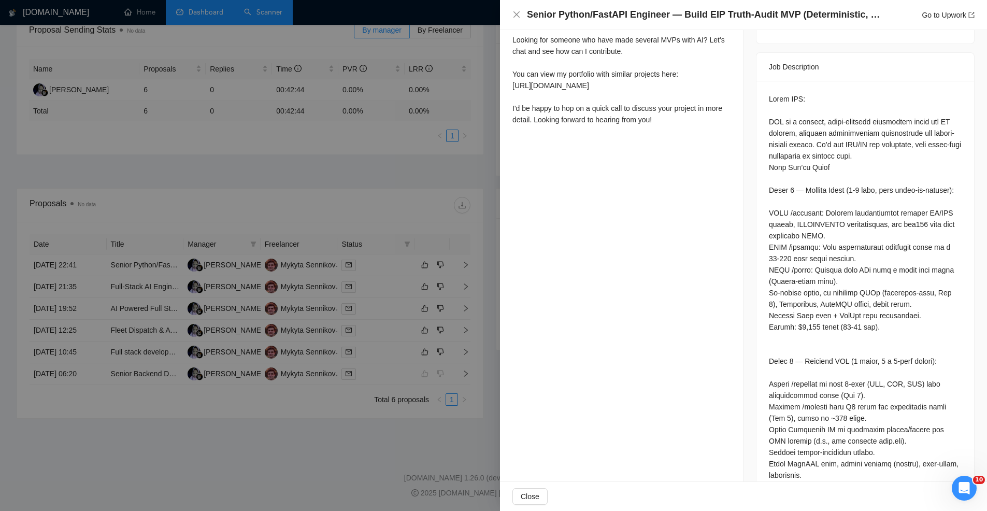
scroll to position [403, 0]
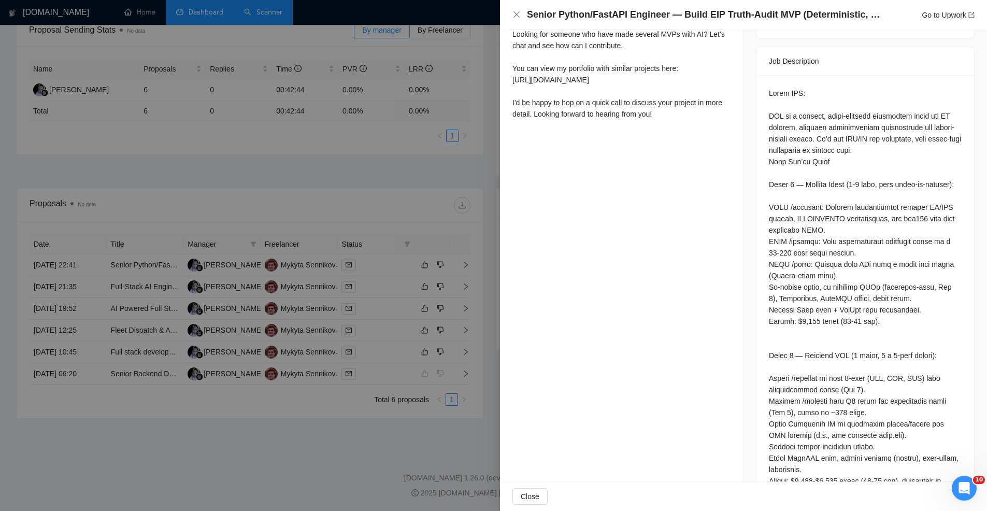
click at [422, 237] on div at bounding box center [493, 255] width 987 height 511
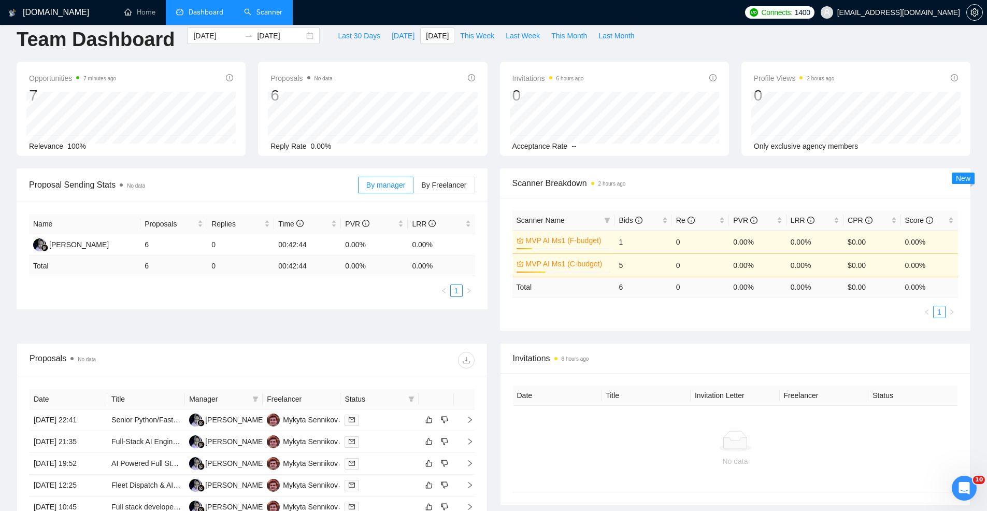
scroll to position [0, 0]
